Goal: Navigation & Orientation: Understand site structure

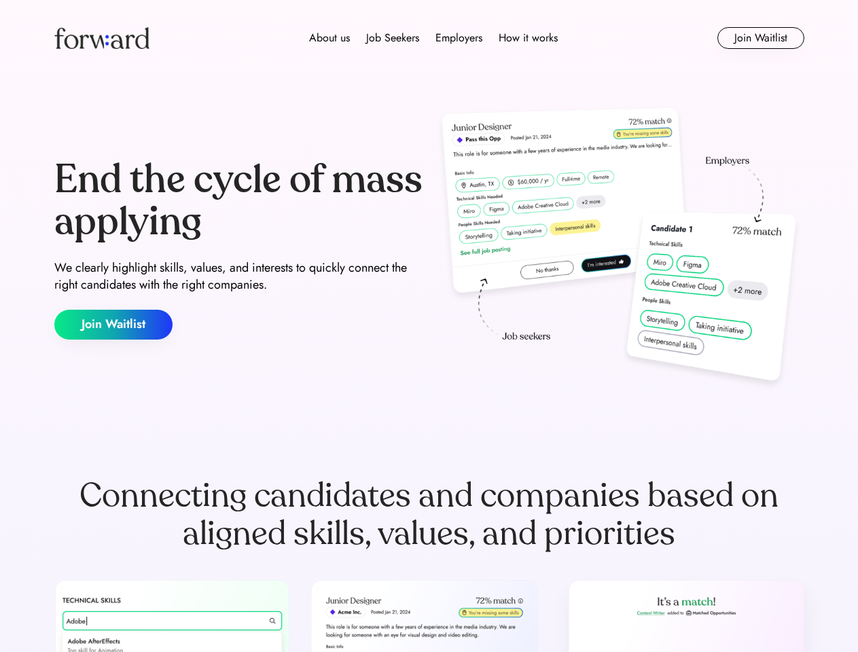
click at [429, 326] on div "End the cycle of mass applying We clearly highlight skills, values, and interes…" at bounding box center [429, 249] width 750 height 292
click at [429, 38] on div "About us Job Seekers Employers How it works" at bounding box center [433, 38] width 535 height 16
click at [102, 38] on img at bounding box center [101, 38] width 95 height 22
click at [433, 38] on div "About us Job Seekers Employers How it works" at bounding box center [433, 38] width 535 height 16
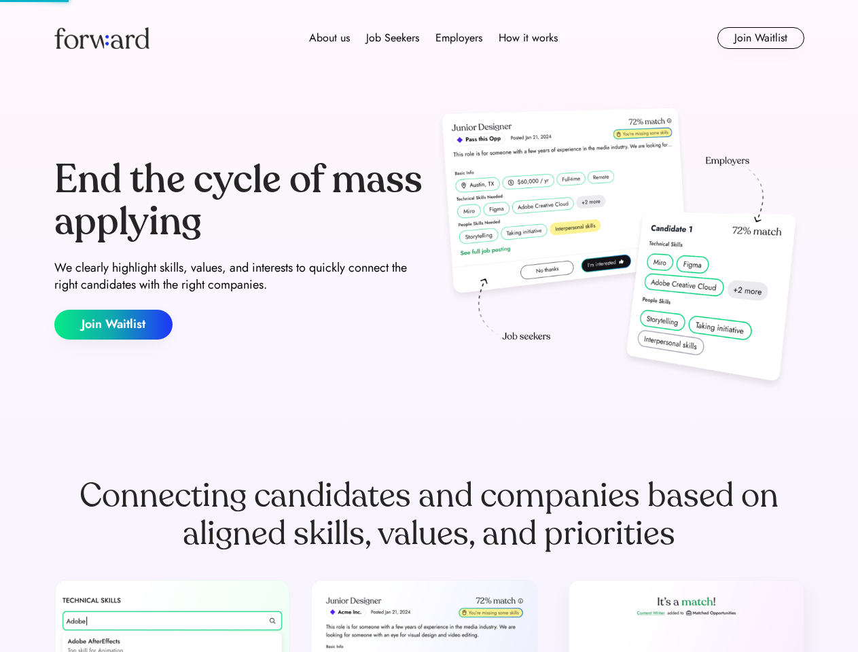
click at [329, 38] on div "About us" at bounding box center [329, 38] width 41 height 16
click at [393, 38] on div "Job Seekers" at bounding box center [392, 38] width 53 height 16
click at [458, 38] on div "Employers" at bounding box center [458, 38] width 47 height 16
click at [527, 38] on div "How it works" at bounding box center [527, 38] width 59 height 16
click at [760, 38] on button "Join Waitlist" at bounding box center [760, 38] width 87 height 22
